Goal: Obtain resource: Download file/media

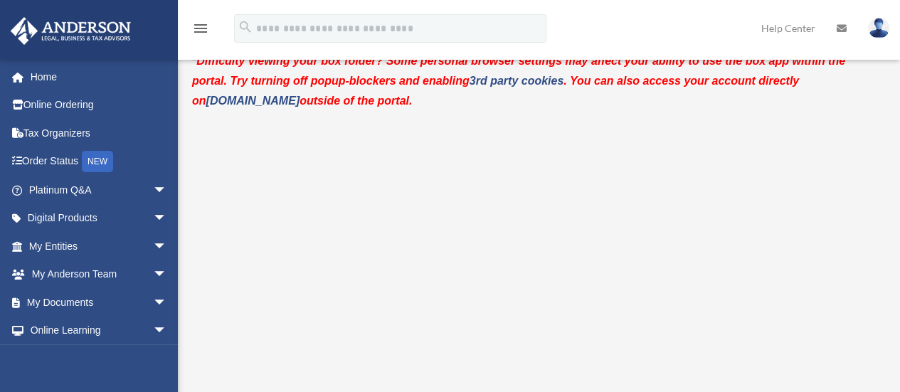
scroll to position [53, 0]
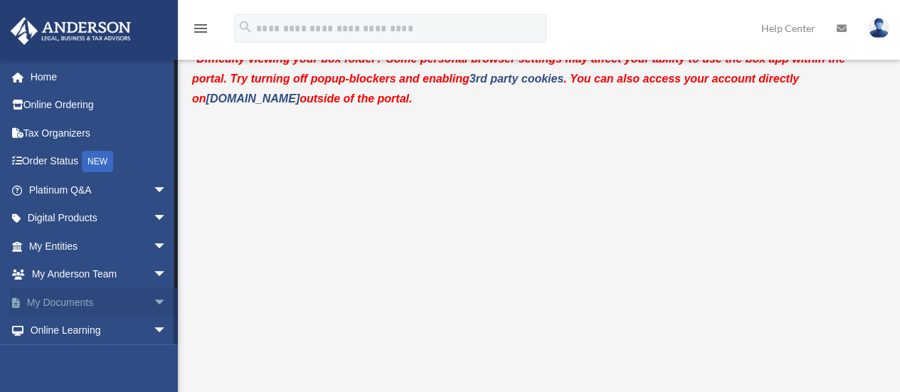
click at [153, 297] on span "arrow_drop_down" at bounding box center [167, 302] width 28 height 29
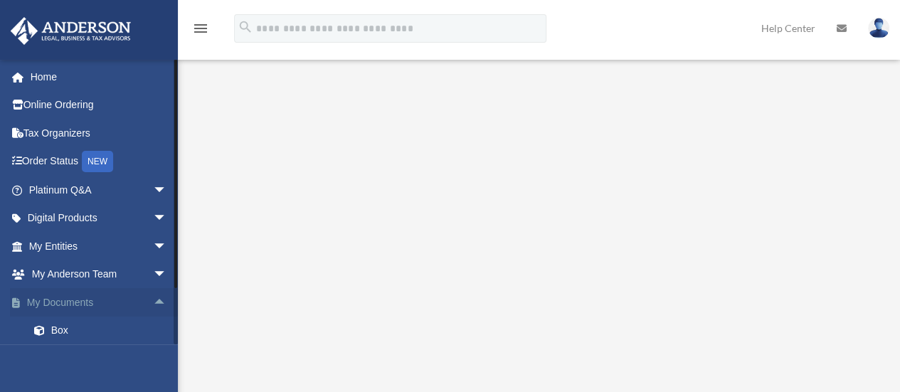
scroll to position [137, 0]
click at [73, 324] on link "Box" at bounding box center [104, 330] width 169 height 28
click at [55, 334] on link "Box" at bounding box center [104, 330] width 169 height 28
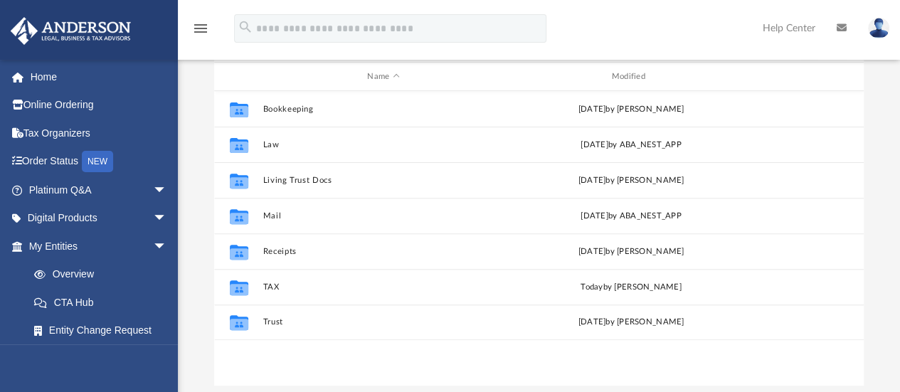
scroll to position [174, 0]
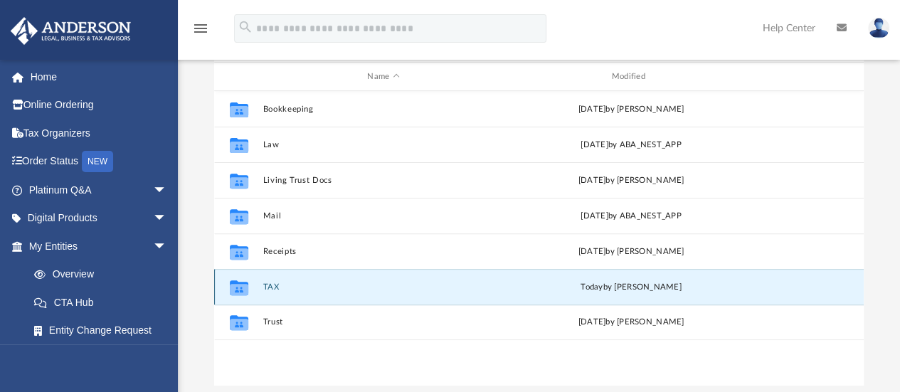
click at [273, 285] on button "TAX" at bounding box center [382, 286] width 241 height 9
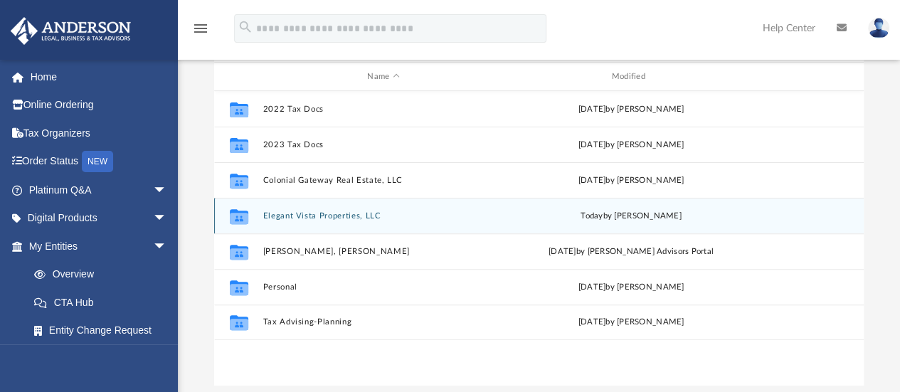
click at [372, 211] on button "Elegant Vista Properties, LLC" at bounding box center [382, 215] width 241 height 9
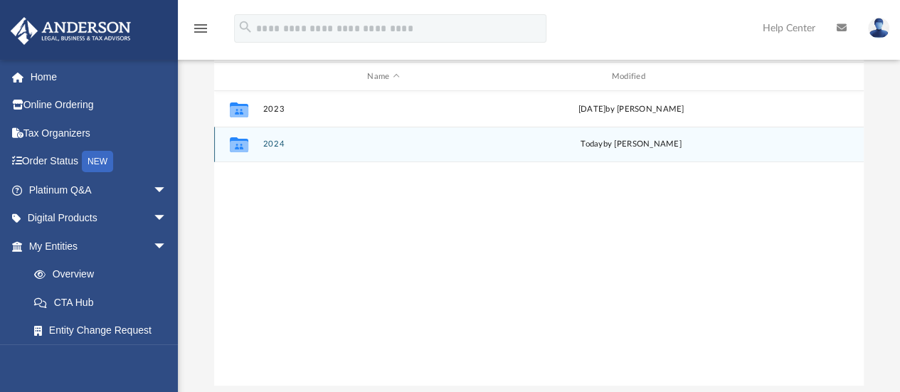
click at [272, 137] on div "Collaborated Folder 2024 today by Jasmine Splunge" at bounding box center [538, 145] width 649 height 36
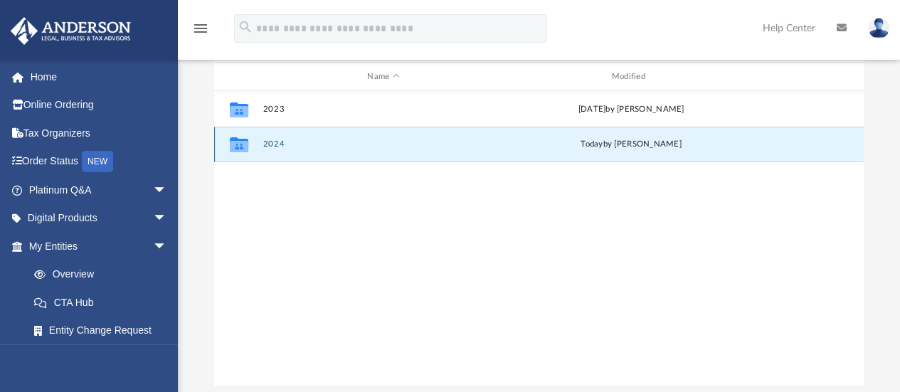
click at [272, 143] on button "2024" at bounding box center [382, 144] width 241 height 9
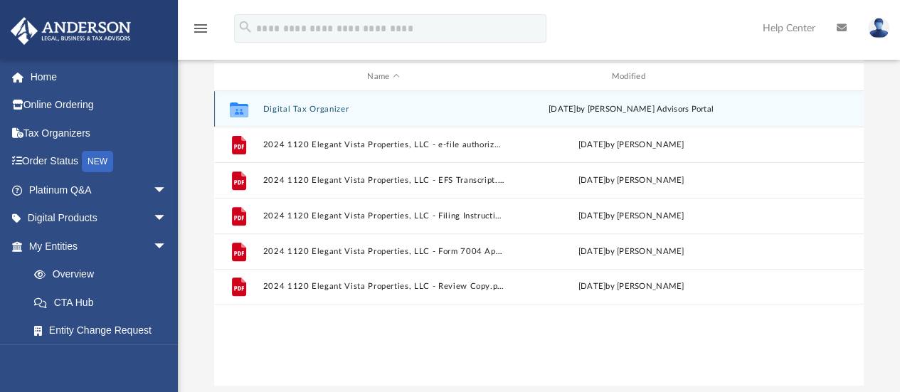
click at [330, 108] on button "Digital Tax Organizer" at bounding box center [382, 109] width 241 height 9
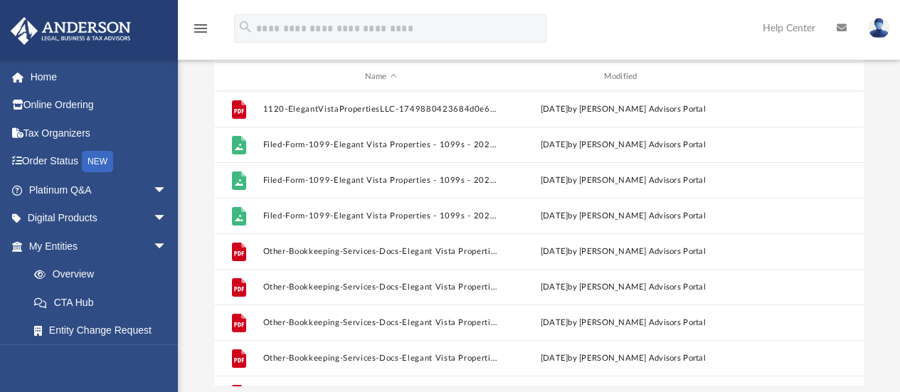
drag, startPoint x: 905, startPoint y: 105, endPoint x: 499, endPoint y: 82, distance: 406.1
click at [499, 82] on div "Name Modified" at bounding box center [538, 77] width 649 height 28
click at [375, 77] on div "Name" at bounding box center [380, 76] width 236 height 13
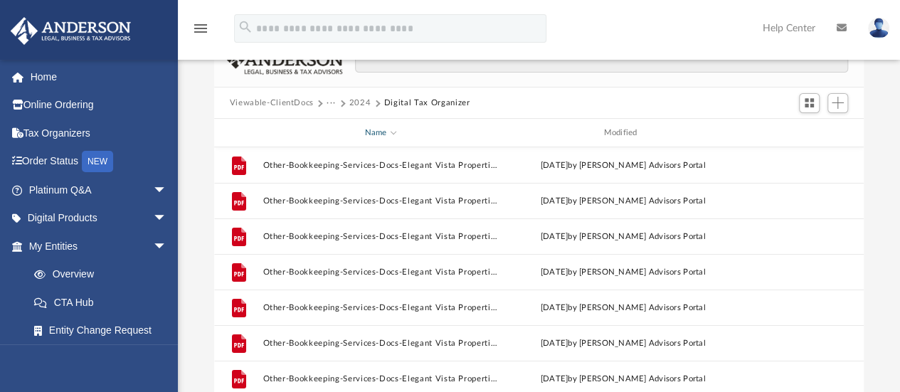
scroll to position [117, 0]
click at [360, 102] on button "2024" at bounding box center [360, 103] width 22 height 13
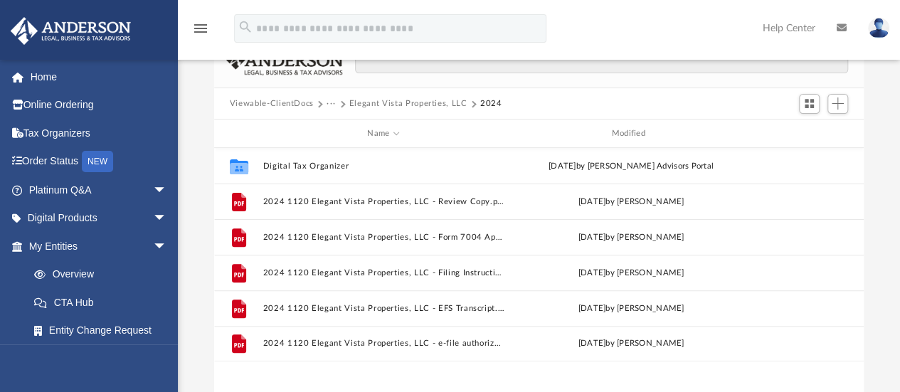
click at [388, 102] on button "Elegant Vista Properties, LLC" at bounding box center [408, 103] width 118 height 13
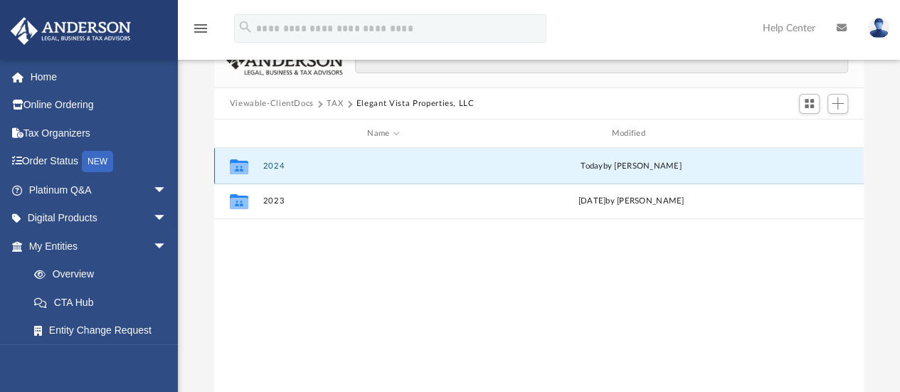
click at [279, 164] on button "2024" at bounding box center [382, 165] width 241 height 9
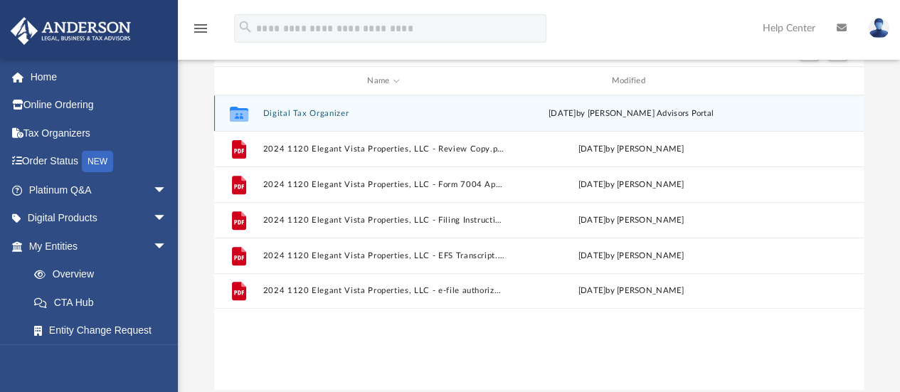
scroll to position [177, 0]
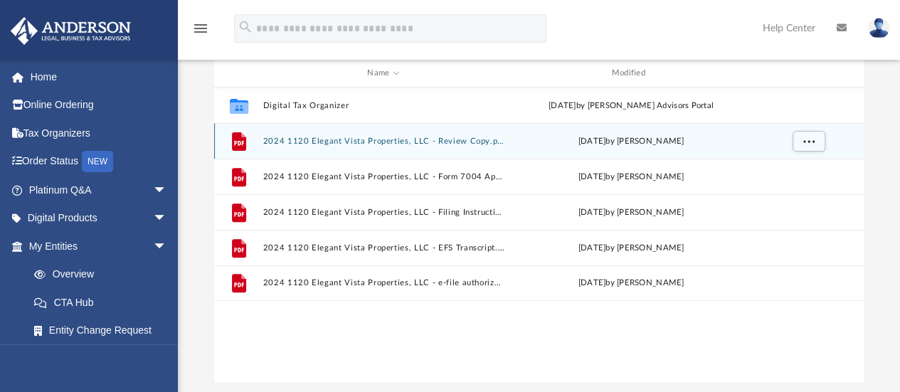
click at [449, 137] on button "2024 1120 Elegant Vista Properties, LLC - Review Copy.pdf" at bounding box center [382, 141] width 241 height 9
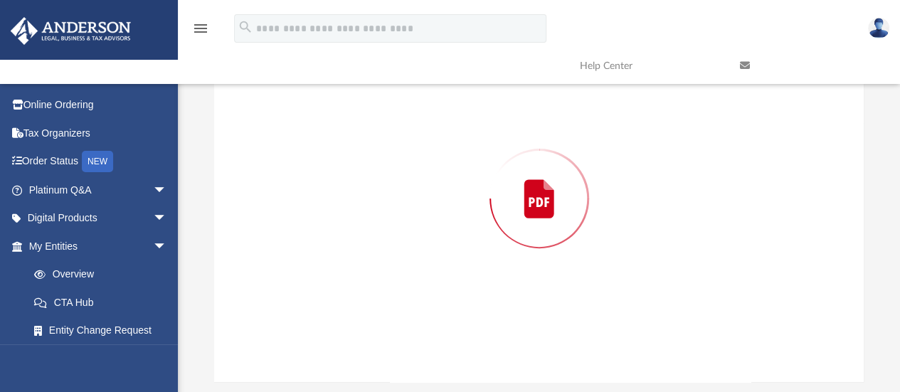
scroll to position [167, 0]
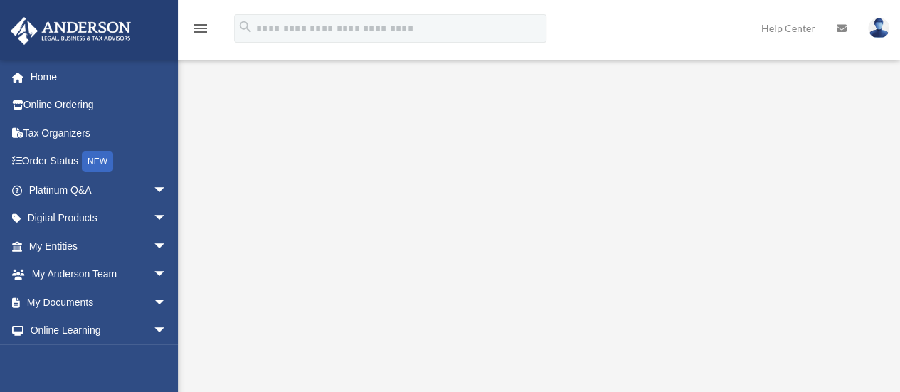
scroll to position [398, 0]
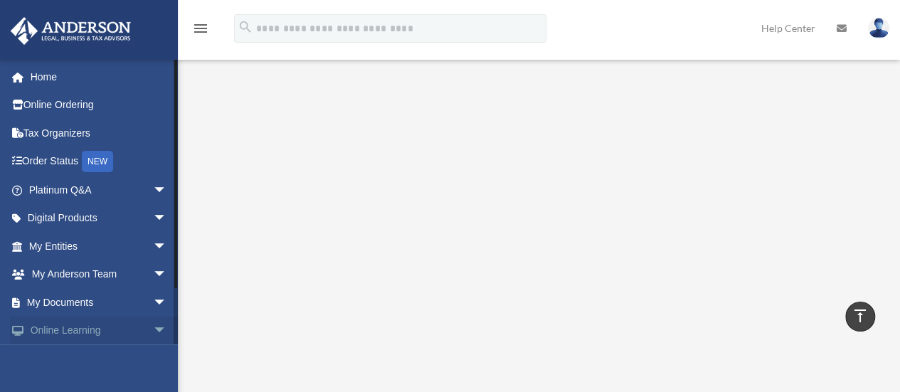
click at [136, 329] on link "Online Learning arrow_drop_down" at bounding box center [99, 330] width 179 height 28
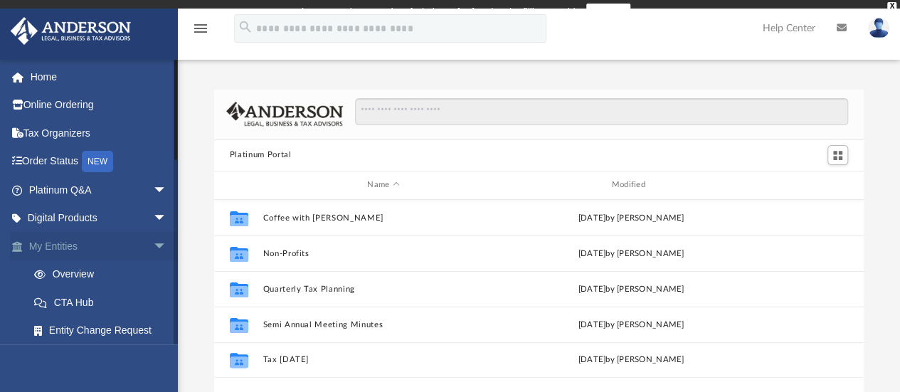
scroll to position [312, 639]
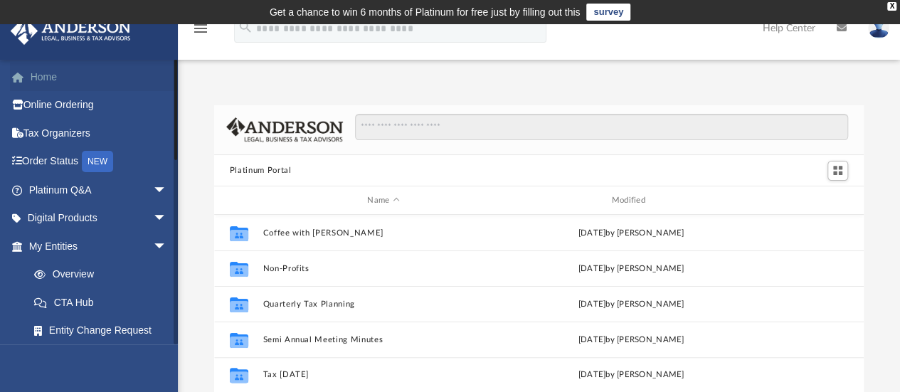
click at [54, 82] on link "Home" at bounding box center [99, 77] width 179 height 28
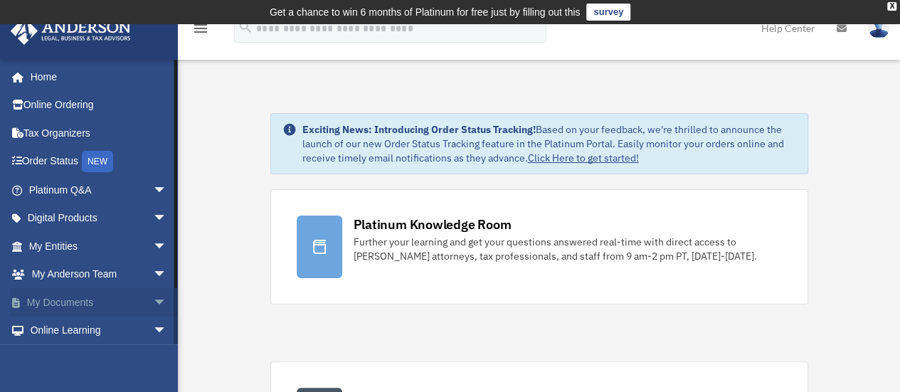
click at [117, 294] on link "My Documents arrow_drop_down" at bounding box center [99, 302] width 179 height 28
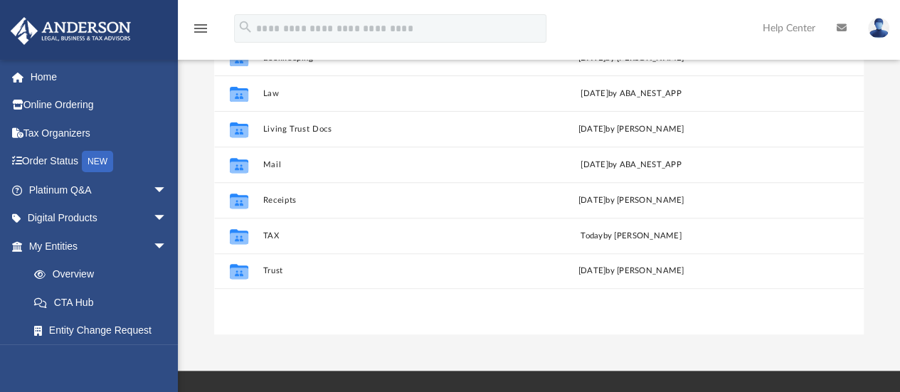
scroll to position [227, 0]
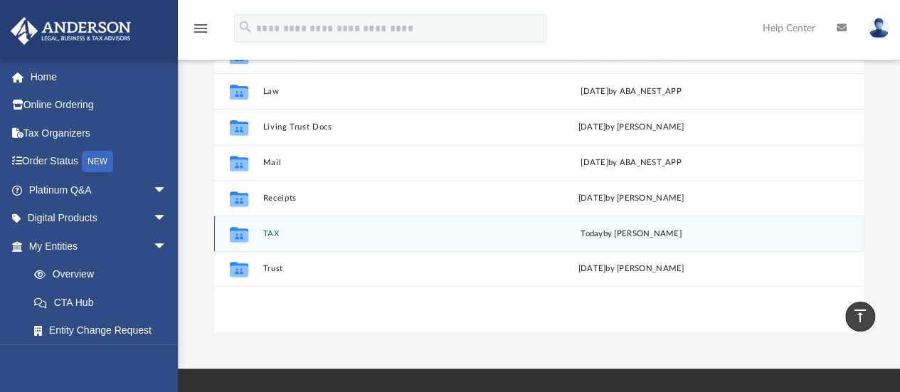
click at [491, 238] on div "Collaborated Folder TAX today by Jasmine Splunge" at bounding box center [538, 233] width 649 height 36
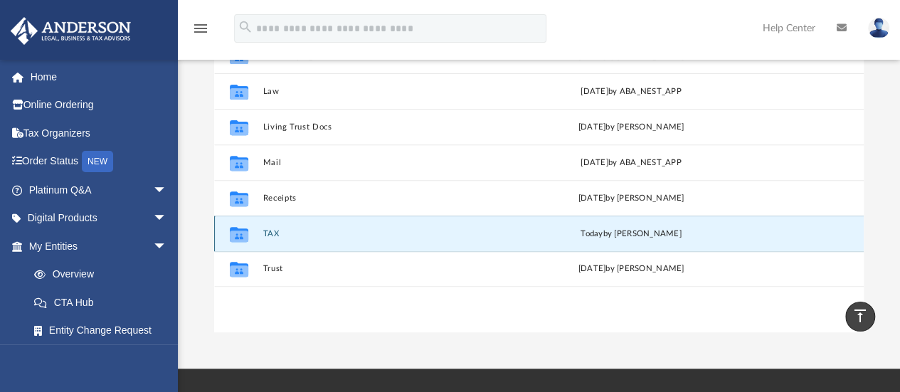
click at [273, 234] on button "TAX" at bounding box center [382, 233] width 241 height 9
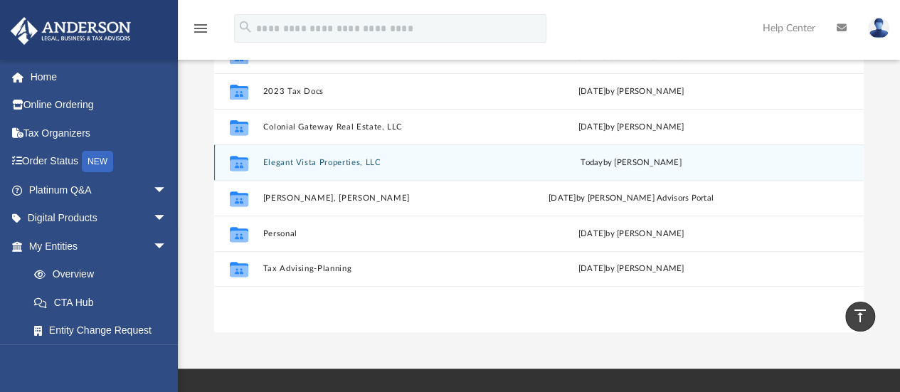
click at [362, 159] on button "Elegant Vista Properties, LLC" at bounding box center [382, 162] width 241 height 9
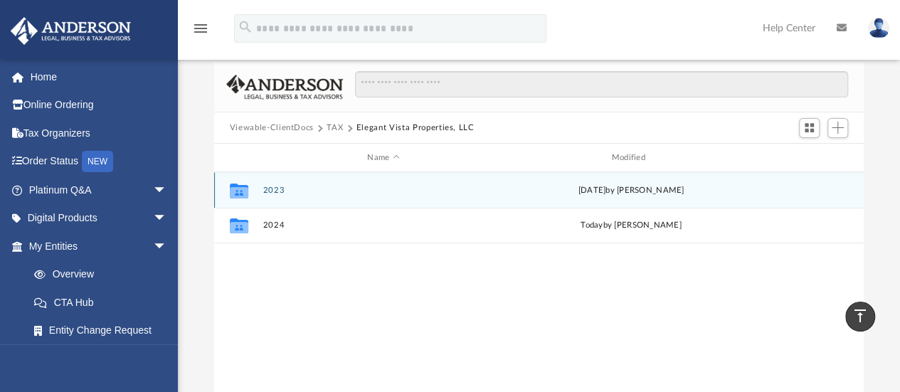
scroll to position [70, 0]
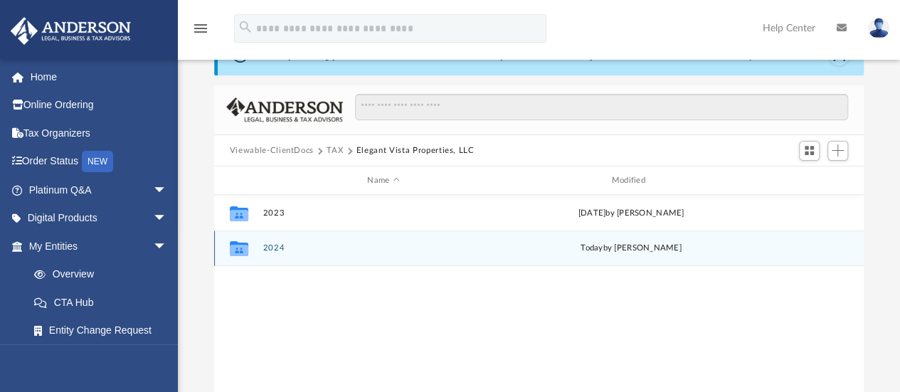
click at [268, 250] on button "2024" at bounding box center [382, 248] width 241 height 9
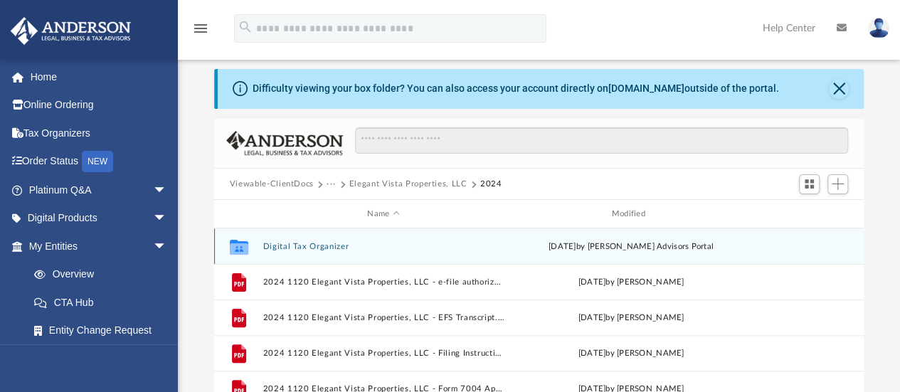
scroll to position [13, 0]
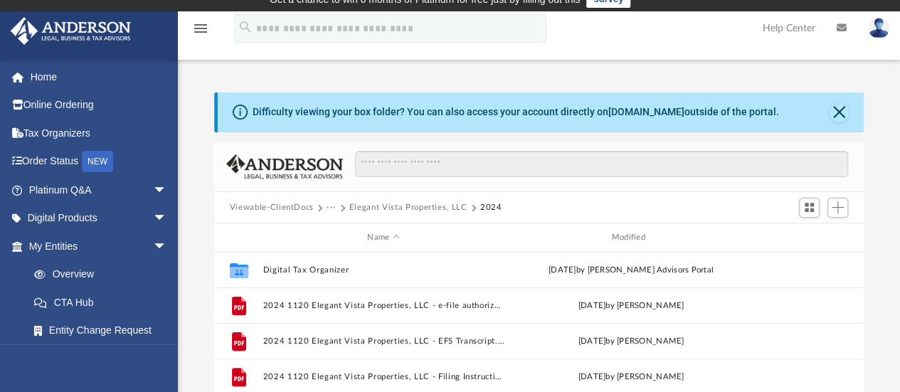
click at [391, 203] on button "Elegant Vista Properties, LLC" at bounding box center [408, 207] width 118 height 13
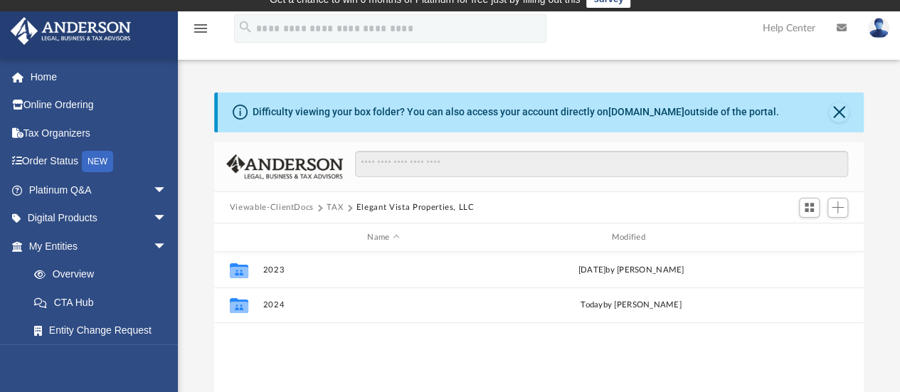
click at [334, 207] on button "TAX" at bounding box center [334, 207] width 16 height 13
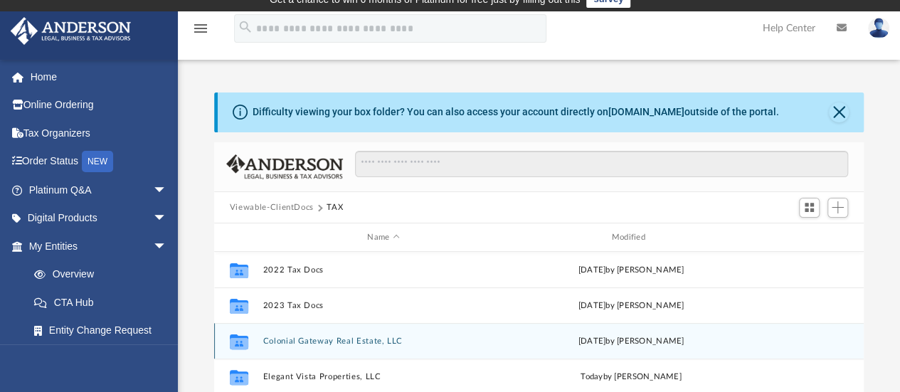
click at [353, 341] on button "Colonial Gateway Real Estate, LLC" at bounding box center [382, 340] width 241 height 9
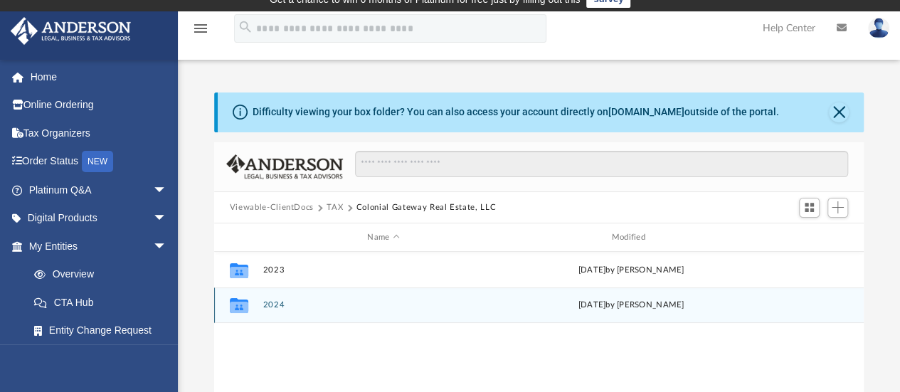
click at [294, 302] on button "2024" at bounding box center [382, 305] width 241 height 9
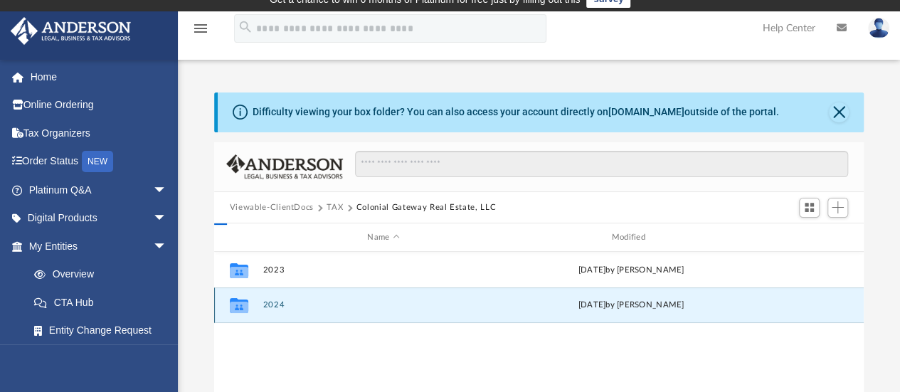
click at [294, 302] on button "2024" at bounding box center [382, 305] width 241 height 9
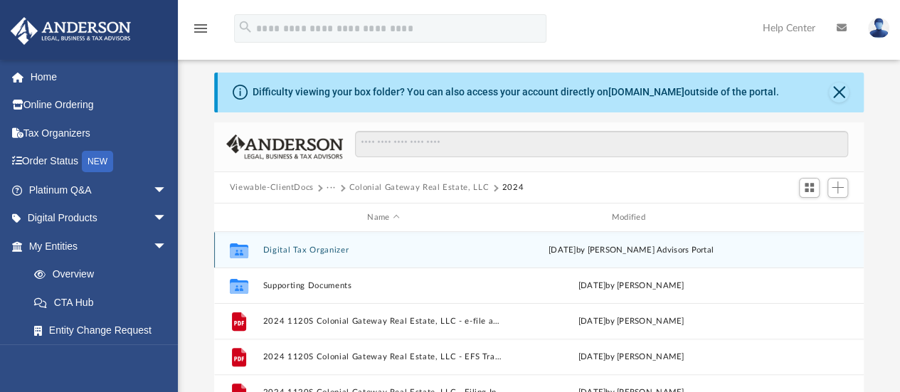
scroll to position [35, 0]
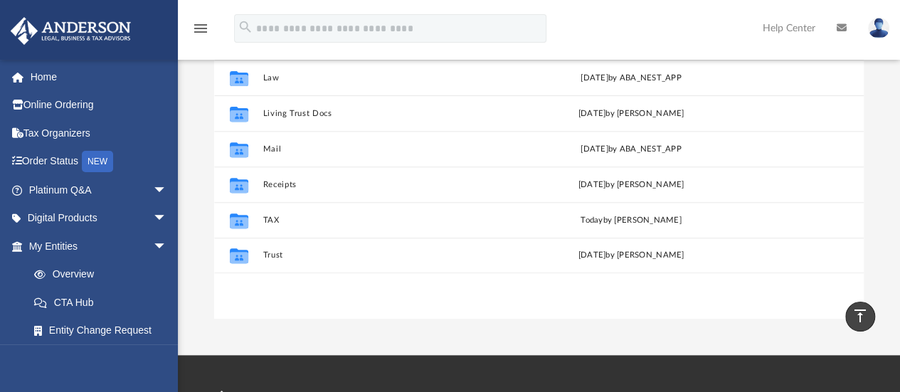
scroll to position [239, 0]
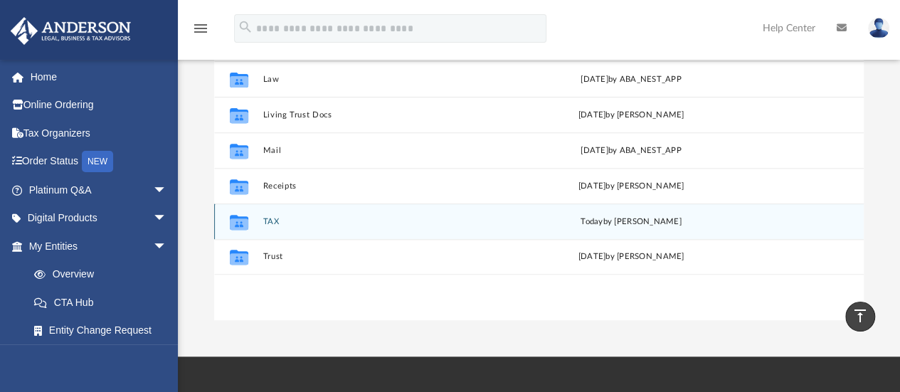
click at [470, 227] on div "Collaborated Folder TAX [DATE] by [PERSON_NAME]" at bounding box center [538, 221] width 649 height 36
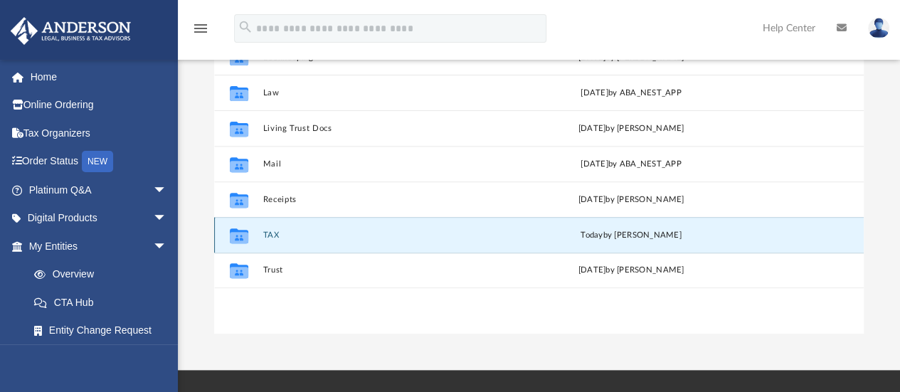
scroll to position [232, 0]
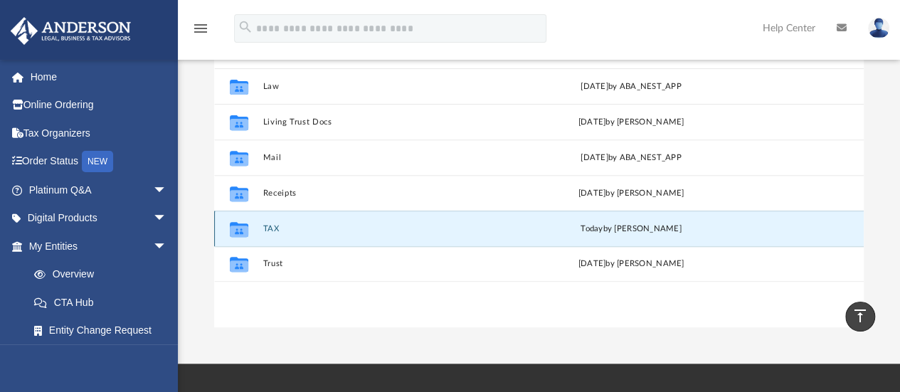
click at [265, 225] on button "TAX" at bounding box center [382, 228] width 241 height 9
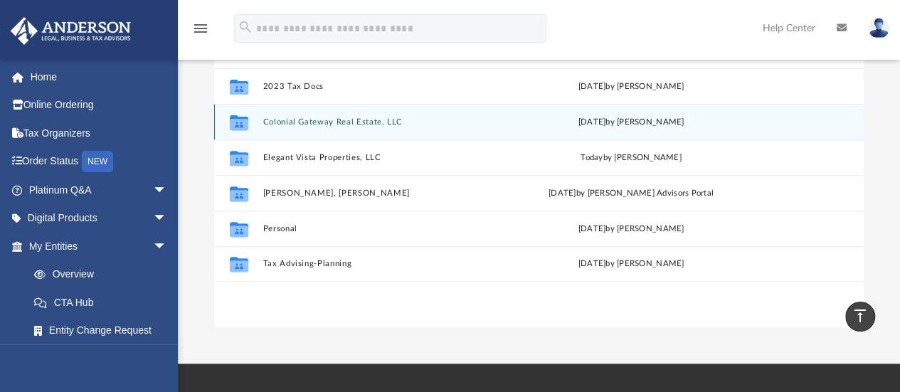
click at [373, 122] on button "Colonial Gateway Real Estate, LLC" at bounding box center [382, 121] width 241 height 9
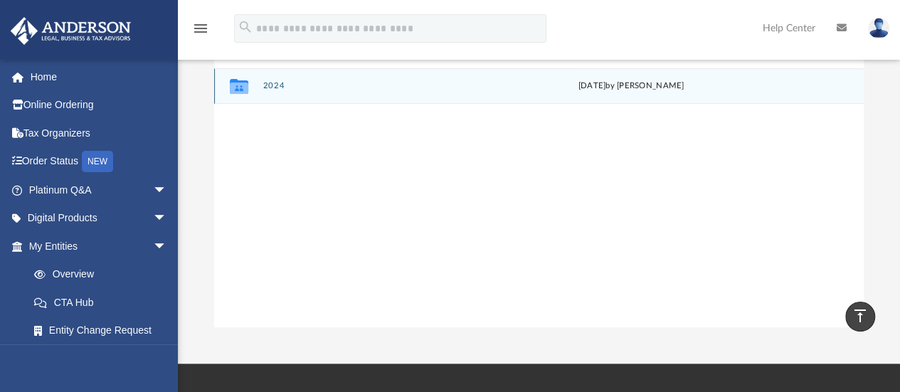
click at [269, 86] on button "2024" at bounding box center [382, 86] width 241 height 9
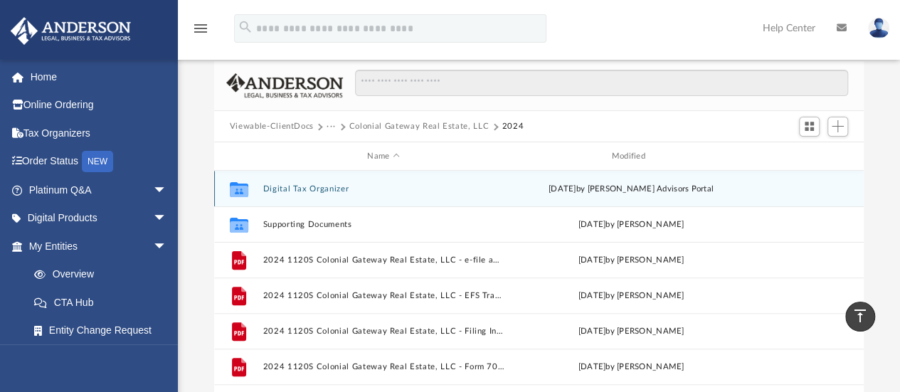
scroll to position [90, 0]
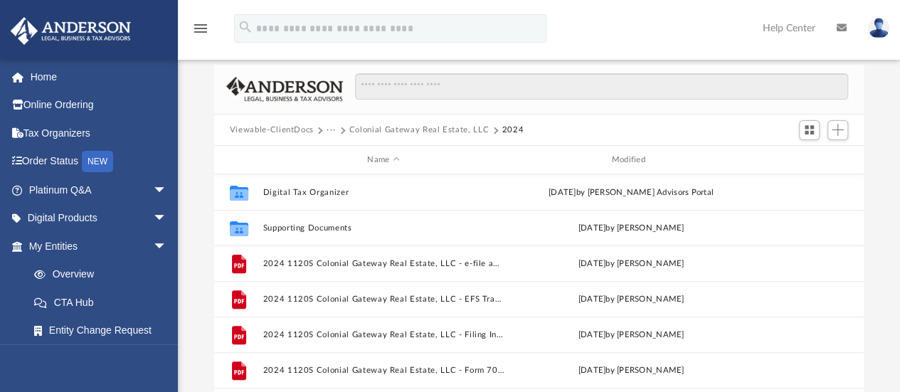
click at [445, 128] on button "Colonial Gateway Real Estate, LLC" at bounding box center [418, 130] width 139 height 13
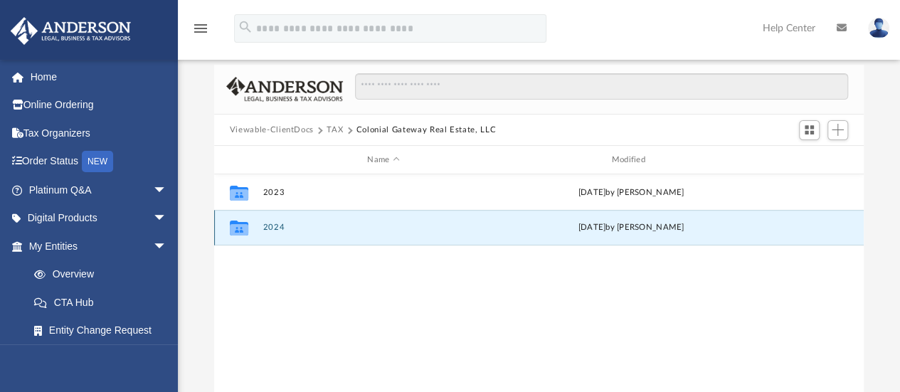
click at [271, 229] on button "2024" at bounding box center [382, 227] width 241 height 9
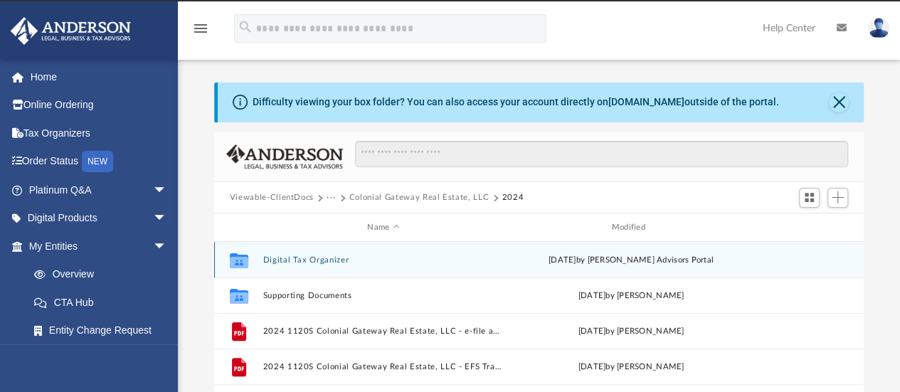
scroll to position [21, 0]
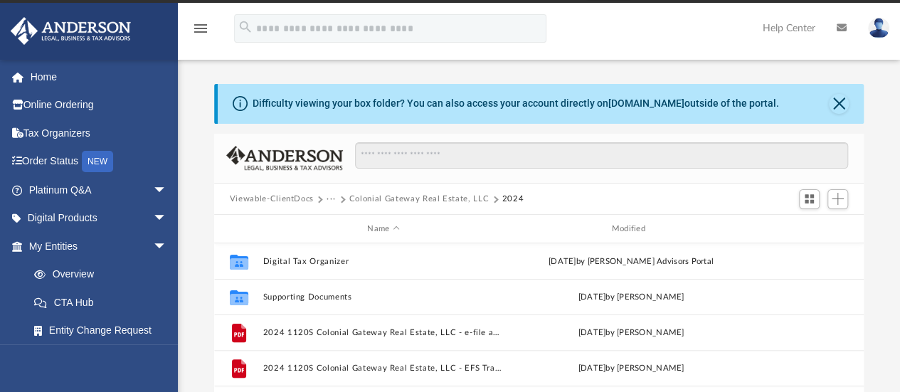
click at [428, 197] on button "Colonial Gateway Real Estate, LLC" at bounding box center [418, 199] width 139 height 13
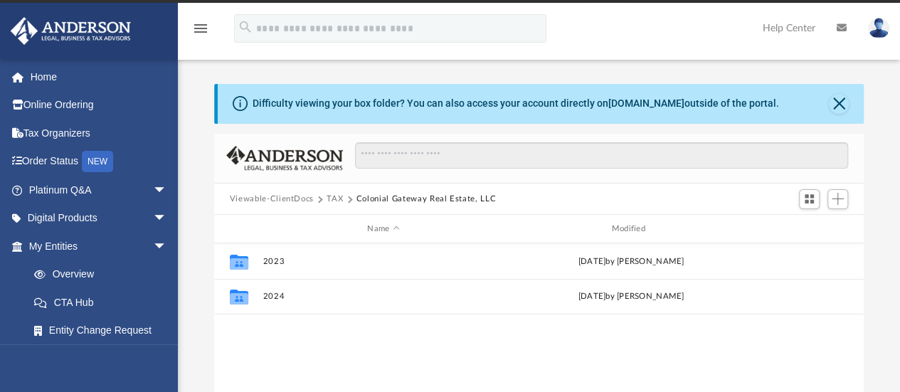
click at [325, 197] on span "Viewable-ClientDocs" at bounding box center [278, 199] width 97 height 13
click at [331, 197] on button "TAX" at bounding box center [334, 199] width 16 height 13
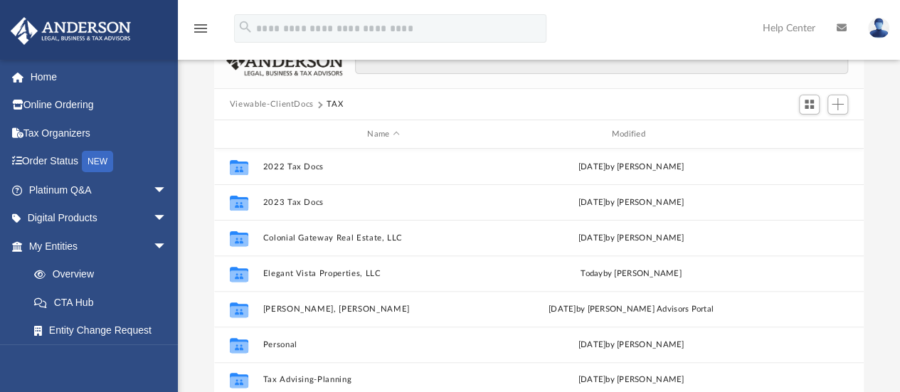
scroll to position [111, 0]
